Goal: Information Seeking & Learning: Learn about a topic

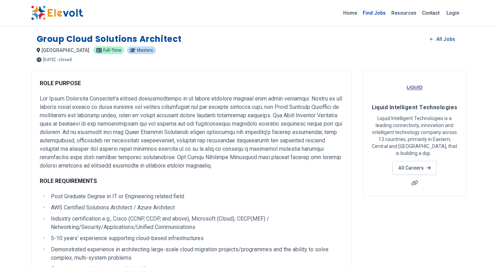
click at [376, 10] on link "Find Jobs" at bounding box center [374, 12] width 29 height 11
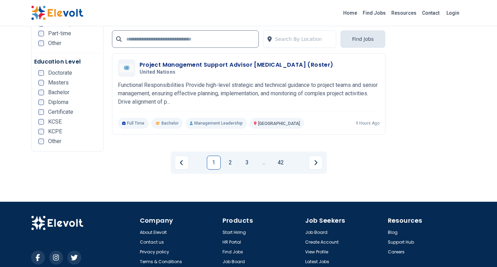
scroll to position [1480, 0]
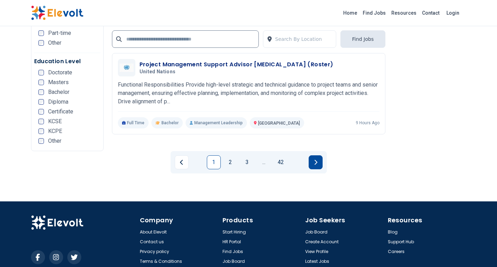
click at [315, 160] on icon "Next page" at bounding box center [315, 162] width 3 height 6
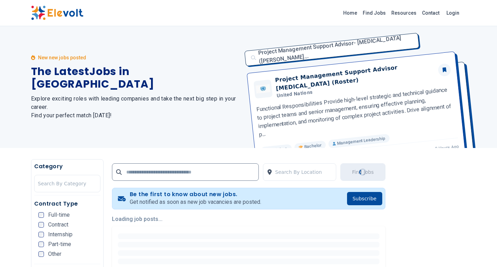
scroll to position [0, 0]
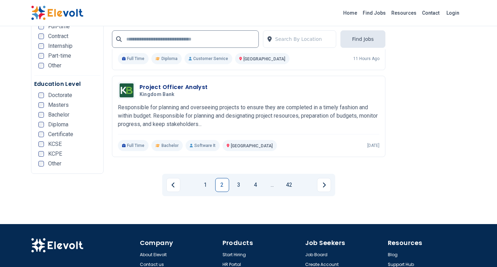
scroll to position [1404, 0]
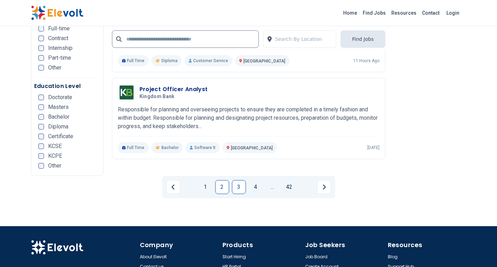
click at [240, 189] on link "3" at bounding box center [239, 187] width 14 height 14
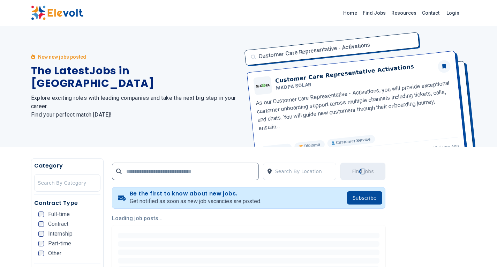
scroll to position [0, 0]
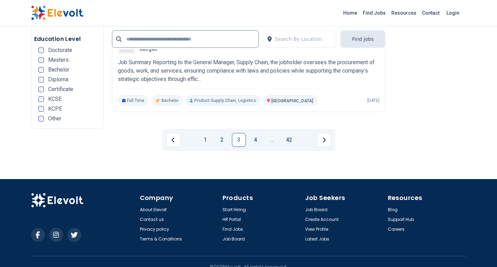
scroll to position [1452, 0]
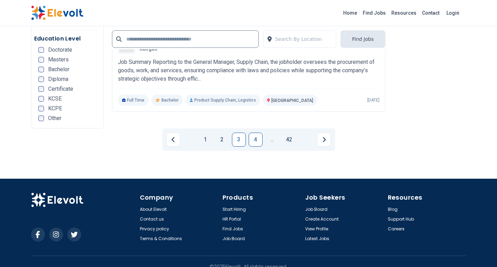
click at [254, 143] on link "4" at bounding box center [256, 140] width 14 height 14
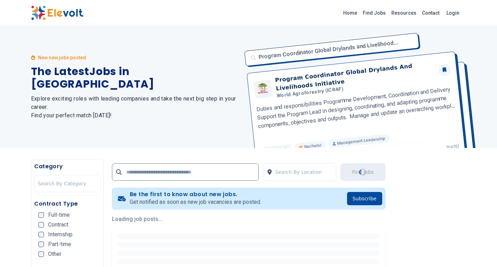
scroll to position [0, 0]
